Goal: Information Seeking & Learning: Learn about a topic

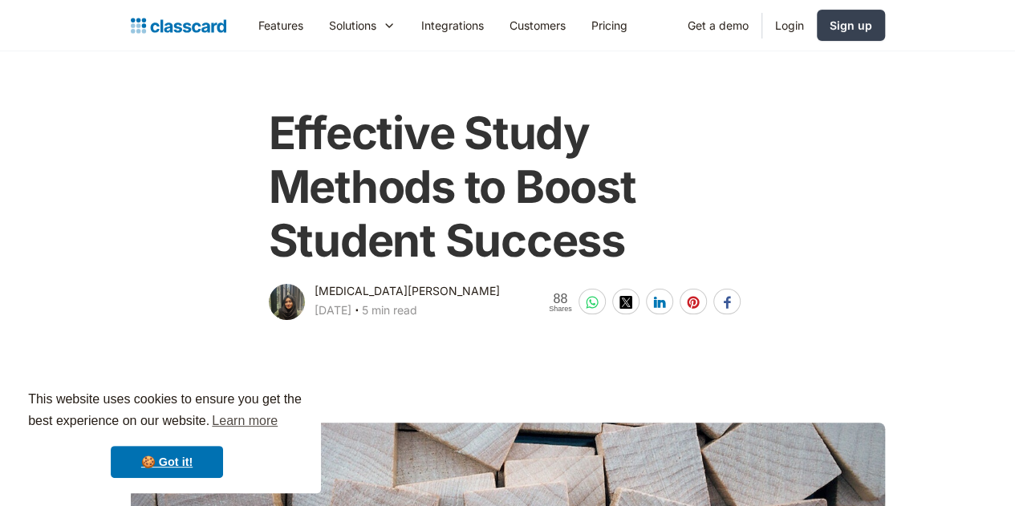
scroll to position [137, 0]
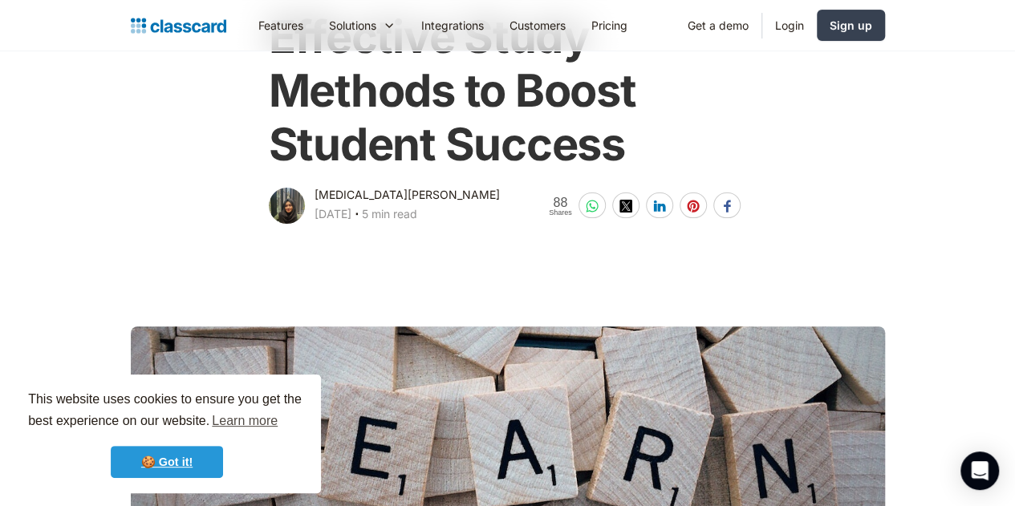
click at [190, 456] on link "🍪 Got it!" at bounding box center [167, 462] width 112 height 32
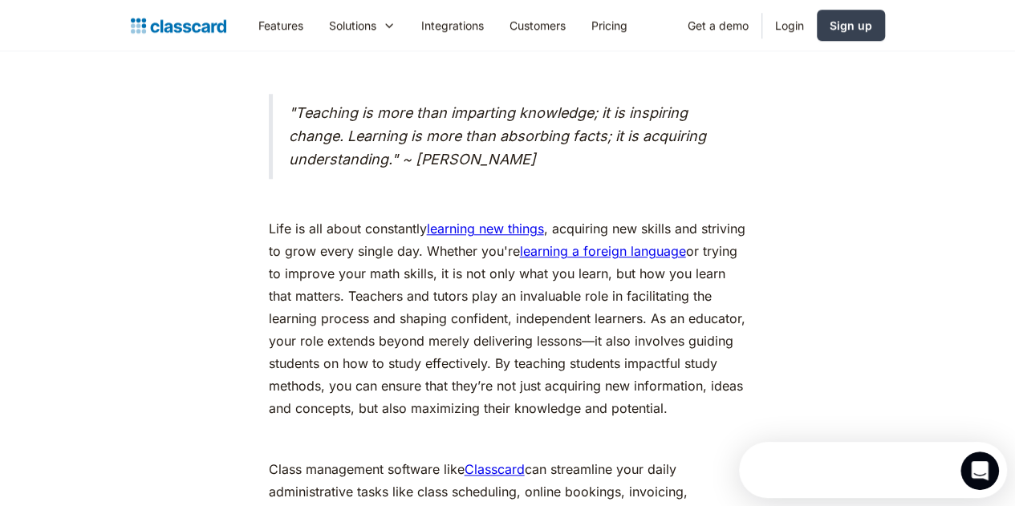
scroll to position [0, 0]
drag, startPoint x: 358, startPoint y: 426, endPoint x: 347, endPoint y: 461, distance: 36.8
click at [432, 382] on p "Life is all about constantly learning new things , acquiring new skills and str…" at bounding box center [508, 318] width 478 height 202
drag, startPoint x: 261, startPoint y: 229, endPoint x: 812, endPoint y: 420, distance: 583.3
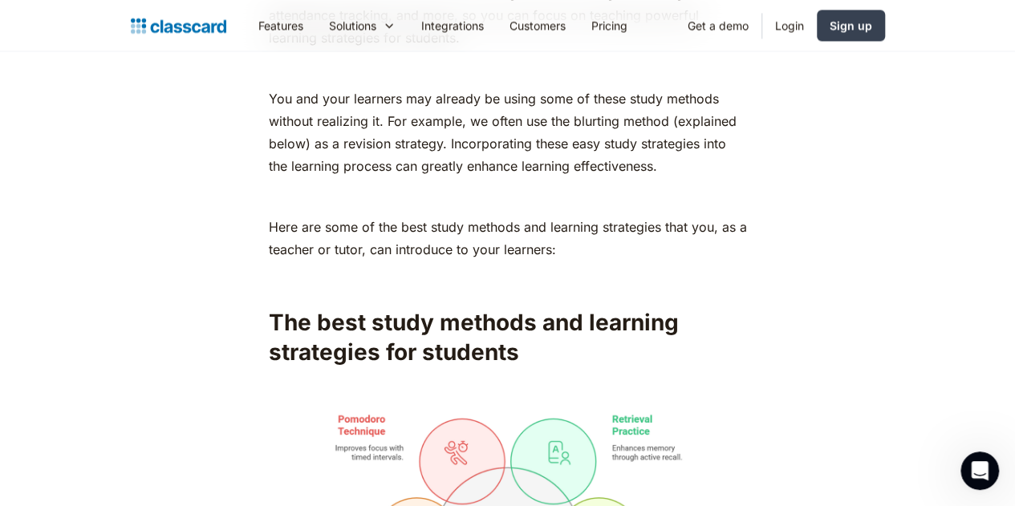
scroll to position [1224, 0]
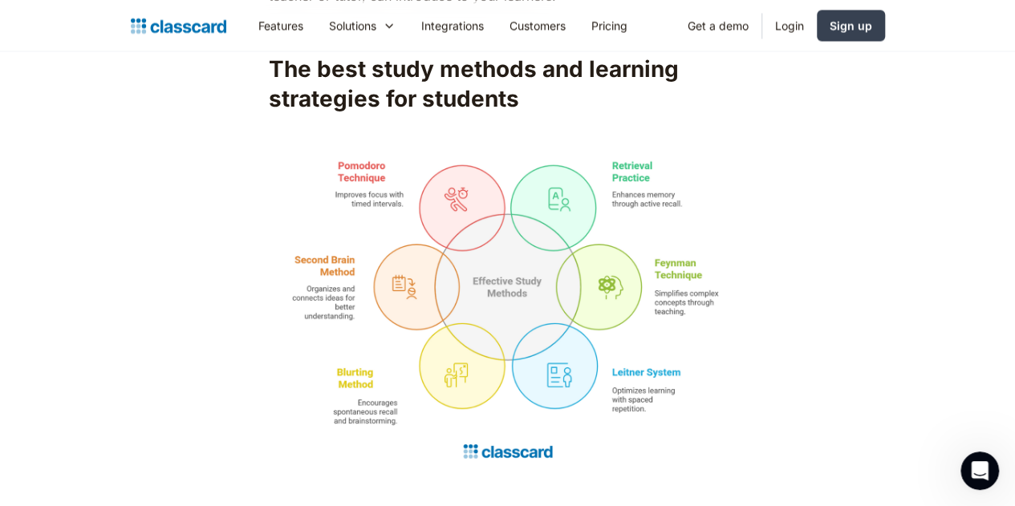
scroll to position [1478, 0]
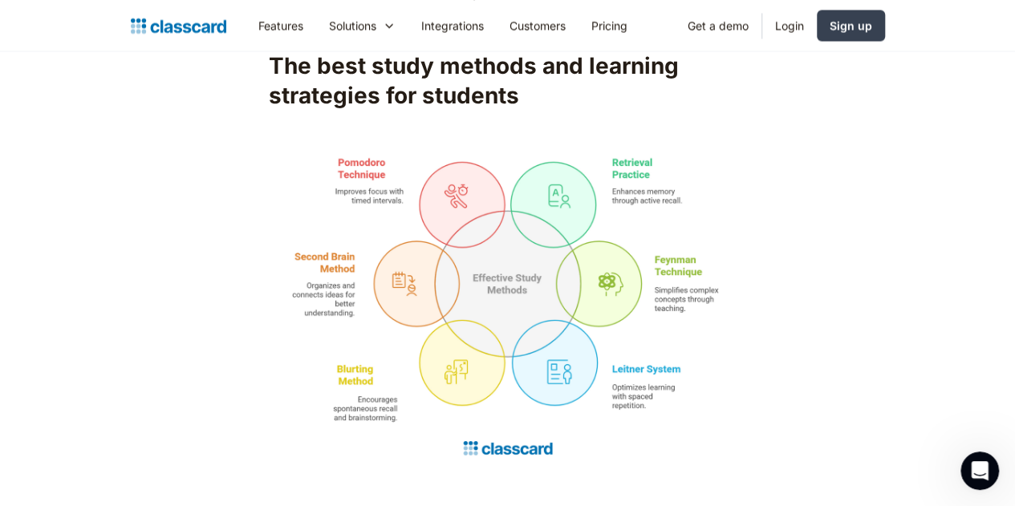
click at [534, 241] on img at bounding box center [508, 307] width 478 height 319
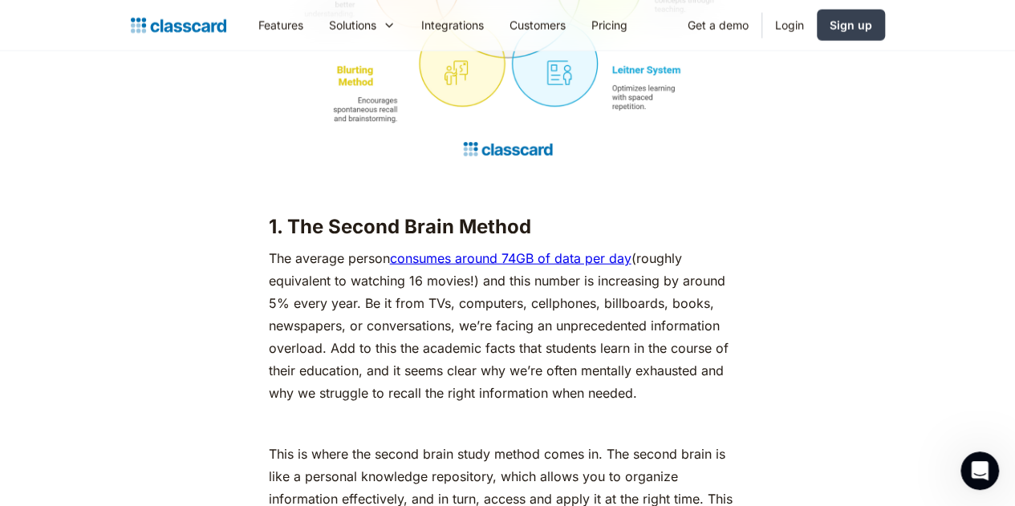
scroll to position [1778, 0]
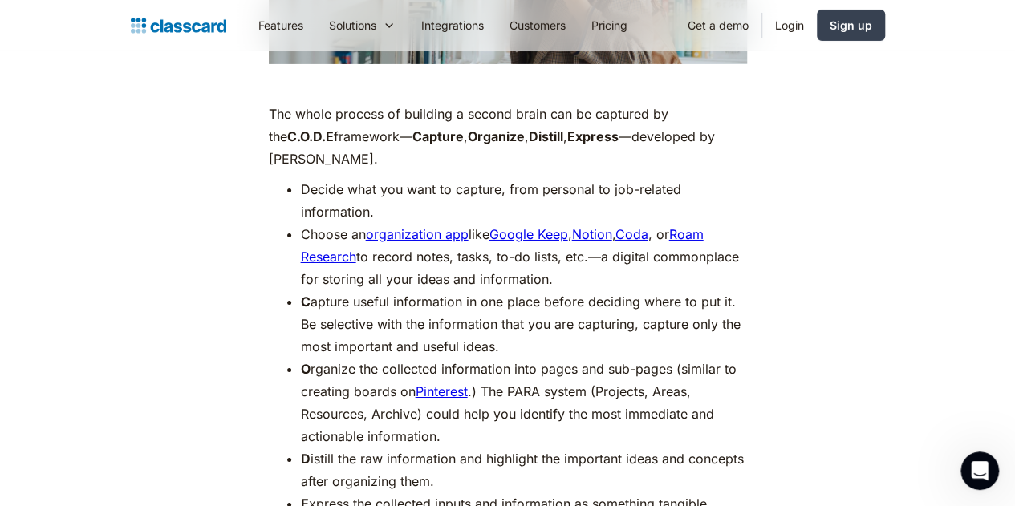
scroll to position [2679, 0]
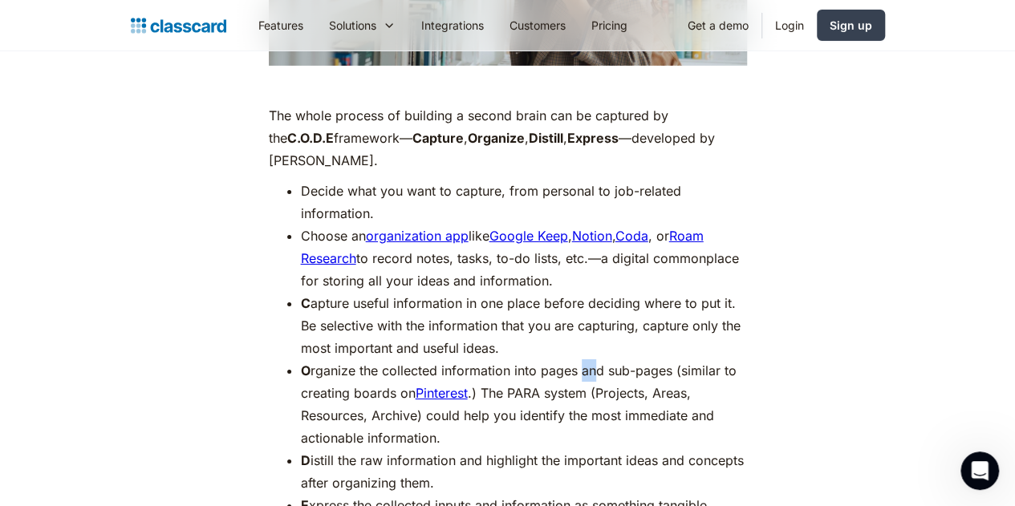
drag, startPoint x: 587, startPoint y: 321, endPoint x: 564, endPoint y: 336, distance: 27.8
click at [564, 359] on li "O rganize the collected information into pages and sub-pages (similar to creati…" at bounding box center [524, 404] width 446 height 90
click at [540, 359] on li "O rganize the collected information into pages and sub-pages (similar to creati…" at bounding box center [524, 404] width 446 height 90
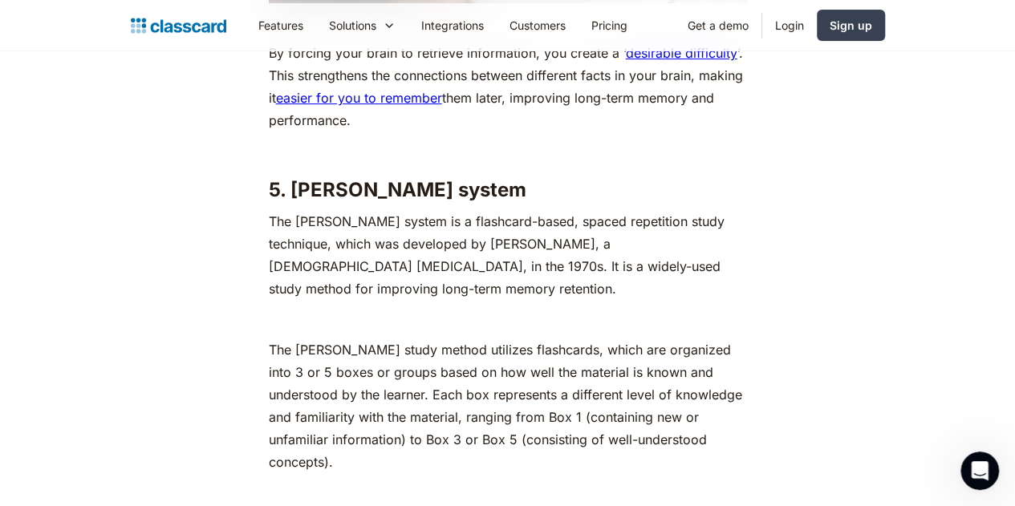
scroll to position [6236, 0]
